Goal: Information Seeking & Learning: Learn about a topic

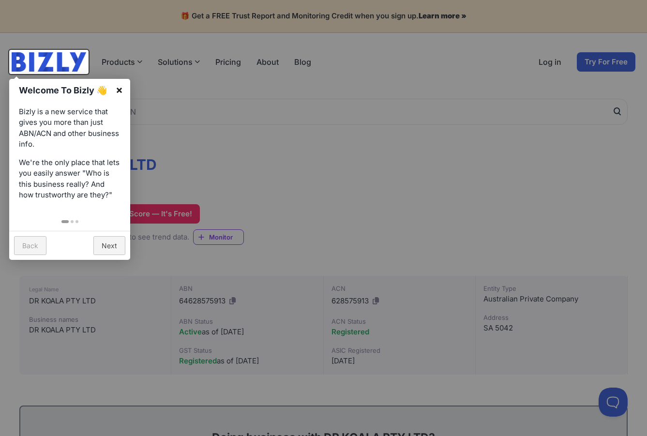
click at [121, 93] on link "×" at bounding box center [119, 90] width 22 height 22
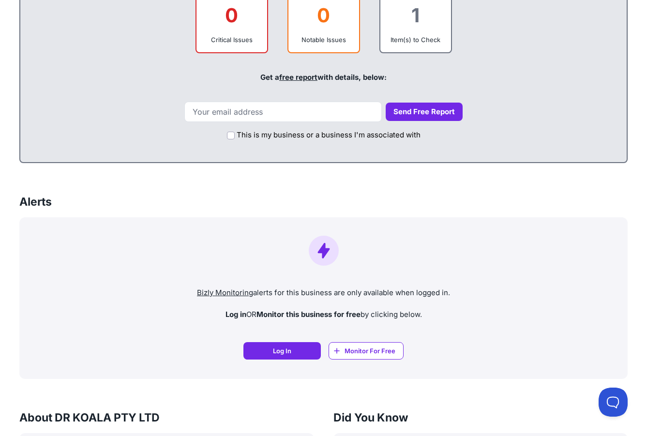
scroll to position [366, 0]
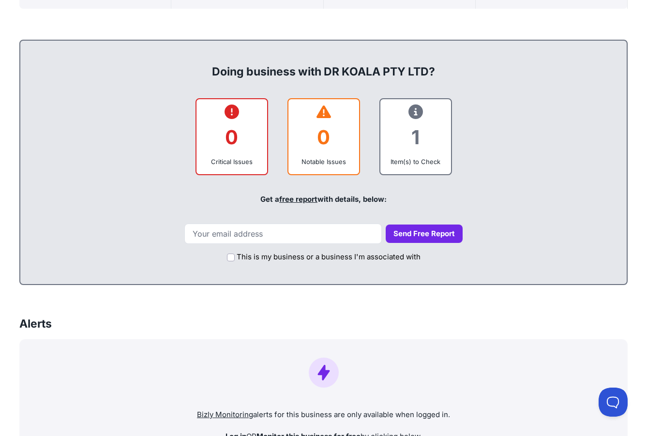
click at [416, 112] on icon at bounding box center [415, 112] width 15 height 0
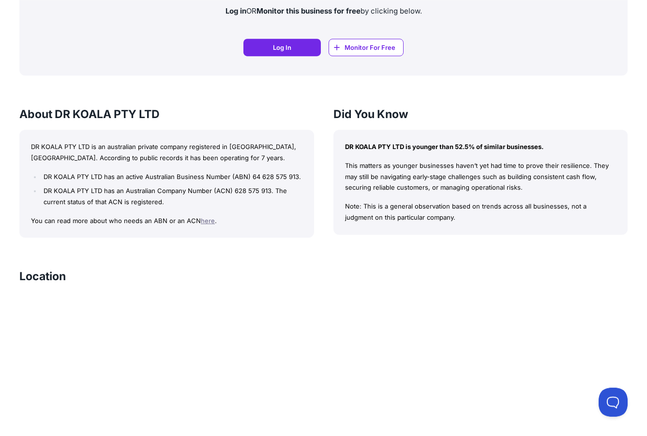
scroll to position [853, 0]
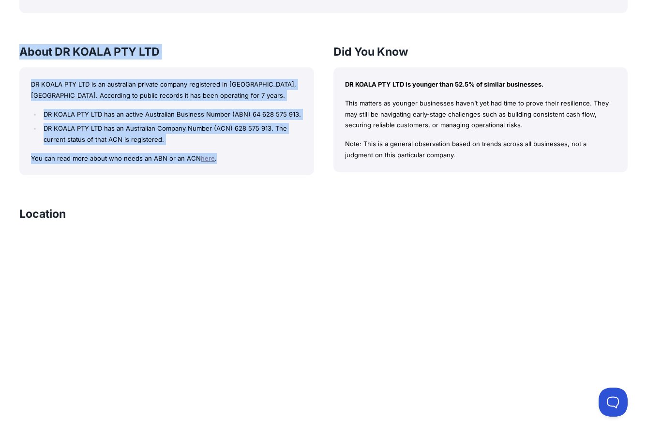
drag, startPoint x: 22, startPoint y: 50, endPoint x: 238, endPoint y: 163, distance: 243.2
click at [238, 163] on div "About DR KOALA PTY LTD DR KOALA PTY LTD is an australian private company regist…" at bounding box center [166, 110] width 295 height 132
copy div "About DR KOALA PTY LTD DR KOALA PTY LTD is an australian private company regist…"
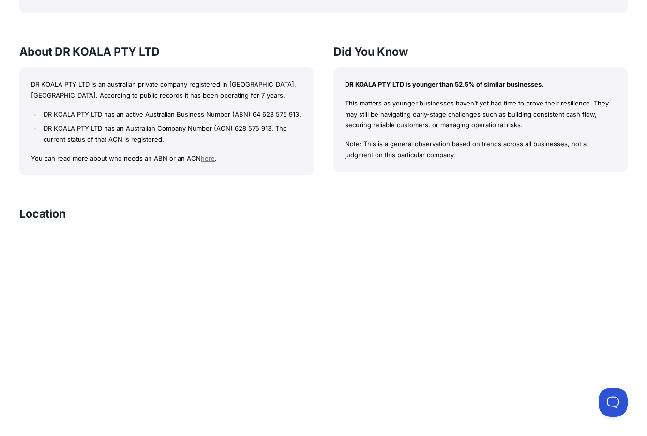
click at [364, 86] on p "DR KOALA PTY LTD is younger than 52.5% of similar businesses." at bounding box center [480, 84] width 271 height 11
drag, startPoint x: 345, startPoint y: 83, endPoint x: 463, endPoint y: 153, distance: 137.5
click at [463, 153] on div "DR KOALA PTY LTD is younger than 52.5% of similar businesses. This matters as y…" at bounding box center [480, 119] width 295 height 105
copy div "DR KOALA PTY LTD is younger than 52.5% of similar businesses. This matters as y…"
